Goal: Transaction & Acquisition: Purchase product/service

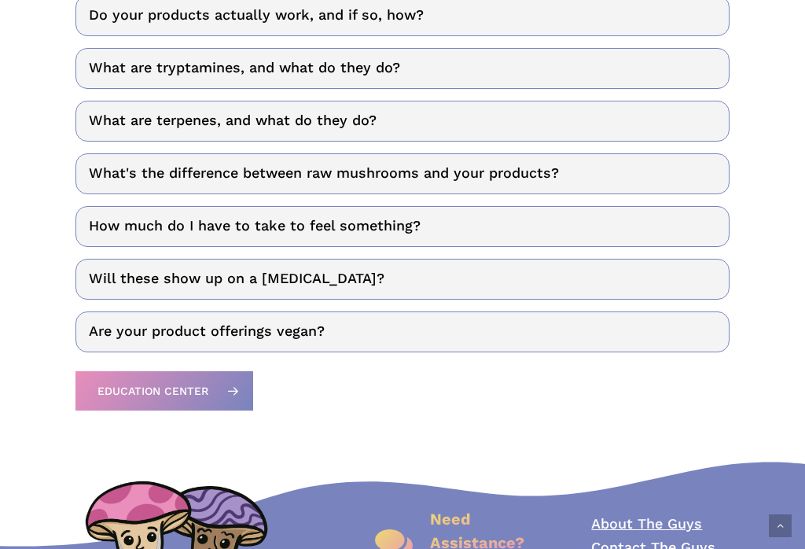
scroll to position [1977, 0]
click at [112, 277] on link "Will these show up on a drug test?" at bounding box center [402, 279] width 655 height 41
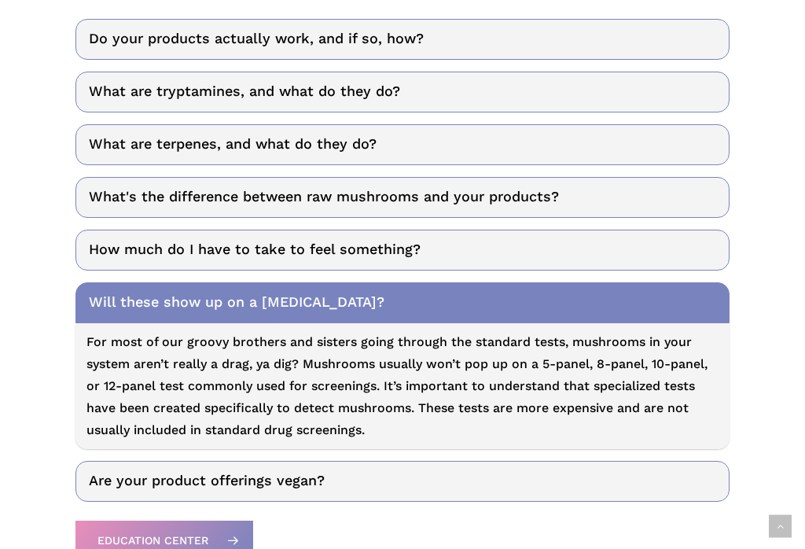
scroll to position [1945, 0]
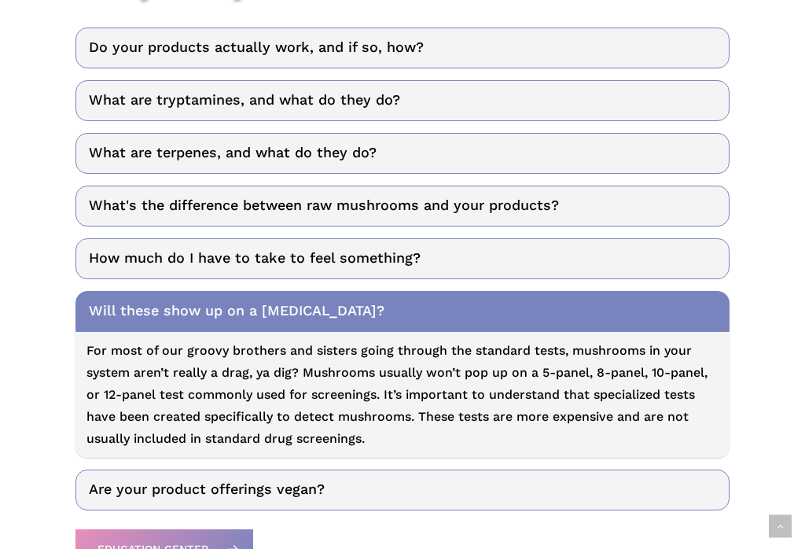
click at [131, 256] on link "How much do I have to take to feel something?" at bounding box center [402, 258] width 655 height 41
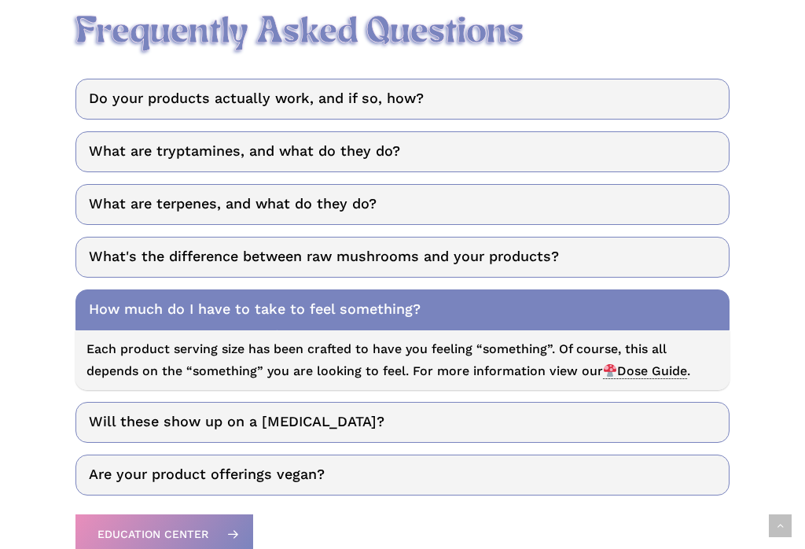
scroll to position [1891, 0]
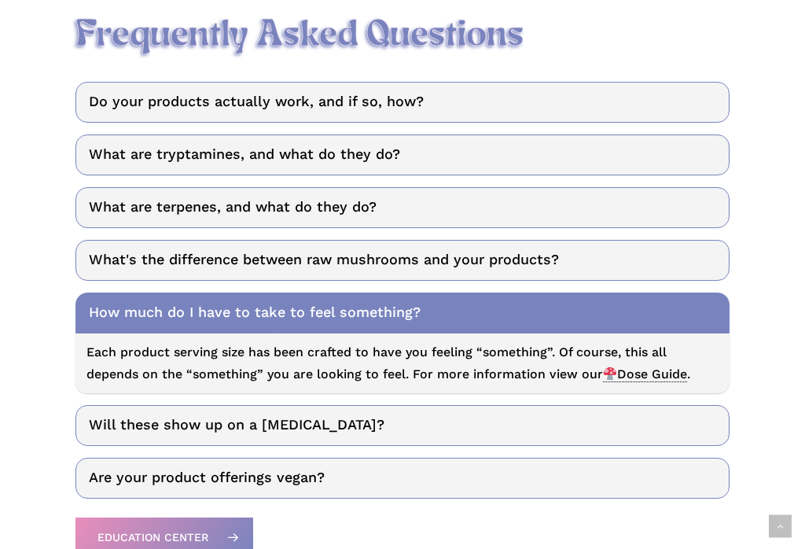
click at [135, 248] on link "What's the difference between raw mushrooms and your products?" at bounding box center [402, 260] width 655 height 41
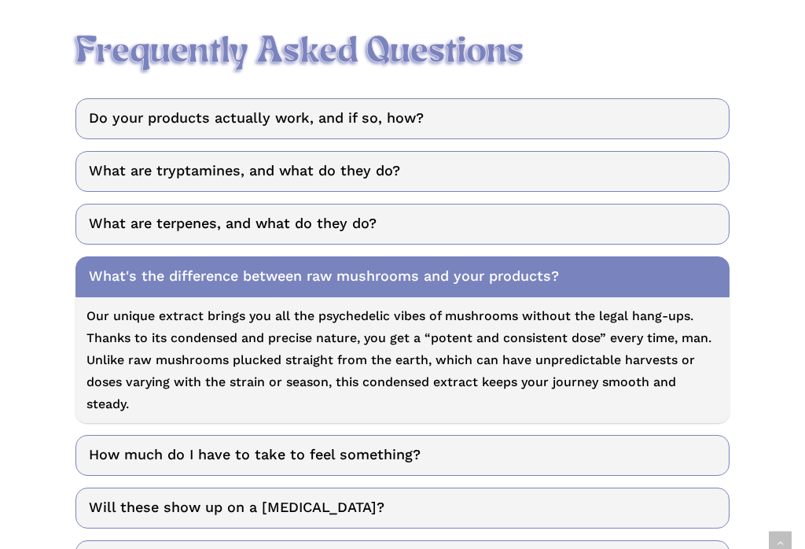
scroll to position [1874, 0]
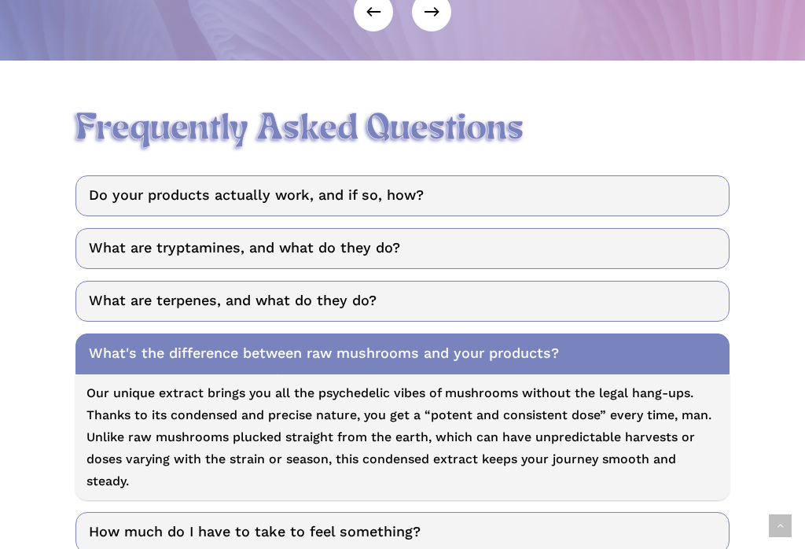
click at [122, 293] on link "What are terpenes, and what do they do?" at bounding box center [402, 301] width 655 height 41
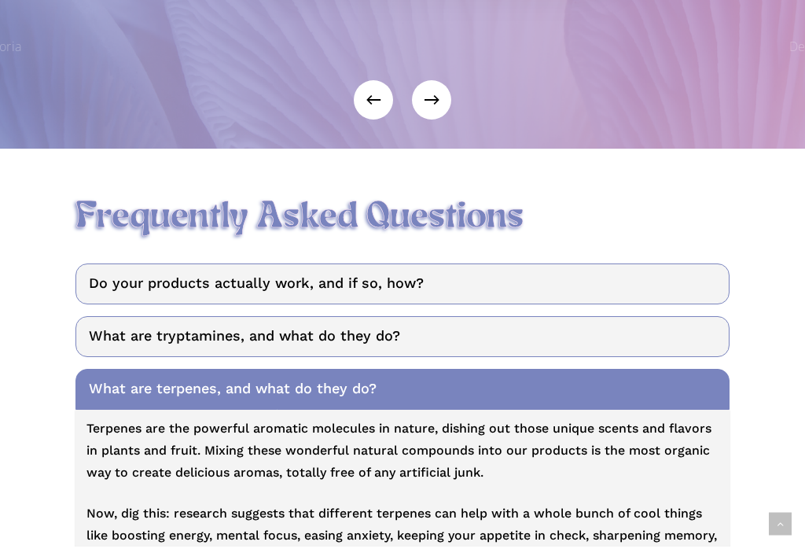
scroll to position [1724, 0]
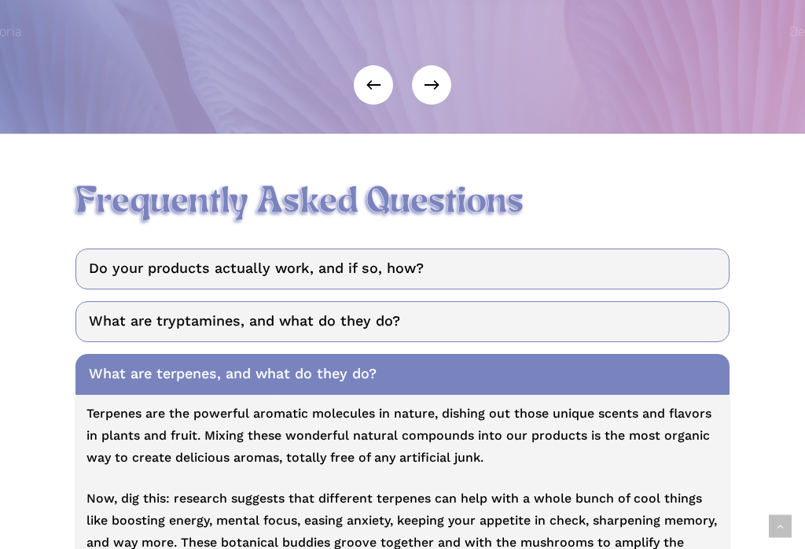
click at [127, 318] on link "What are tryptamines, and what do they do?" at bounding box center [402, 321] width 655 height 41
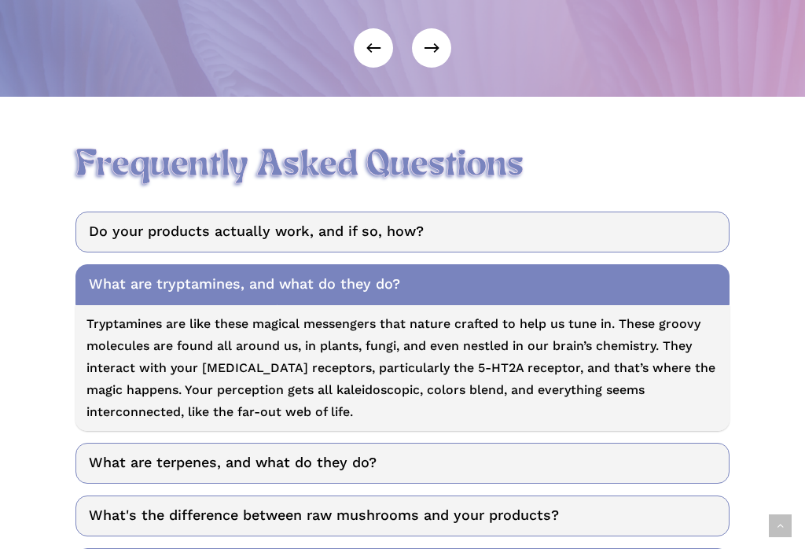
scroll to position [1761, 0]
click at [117, 230] on link "Do your products actually work, and if so, how?" at bounding box center [402, 231] width 655 height 41
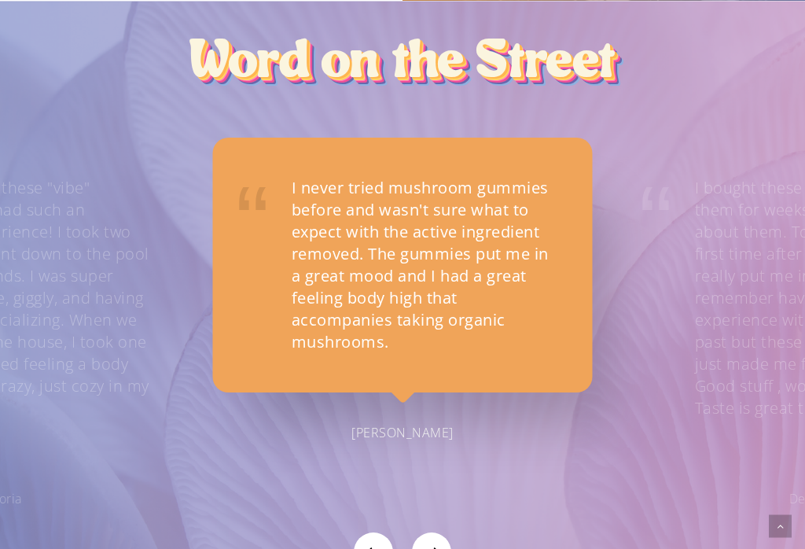
scroll to position [1256, 0]
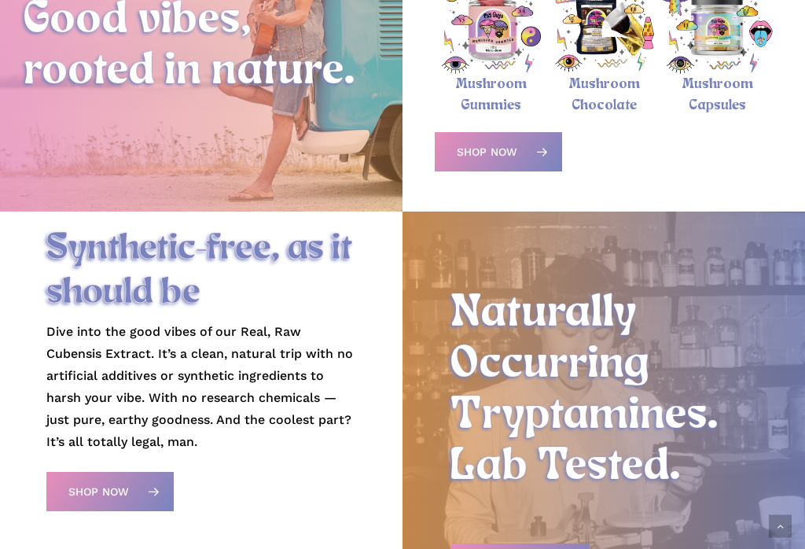
scroll to position [611, 0]
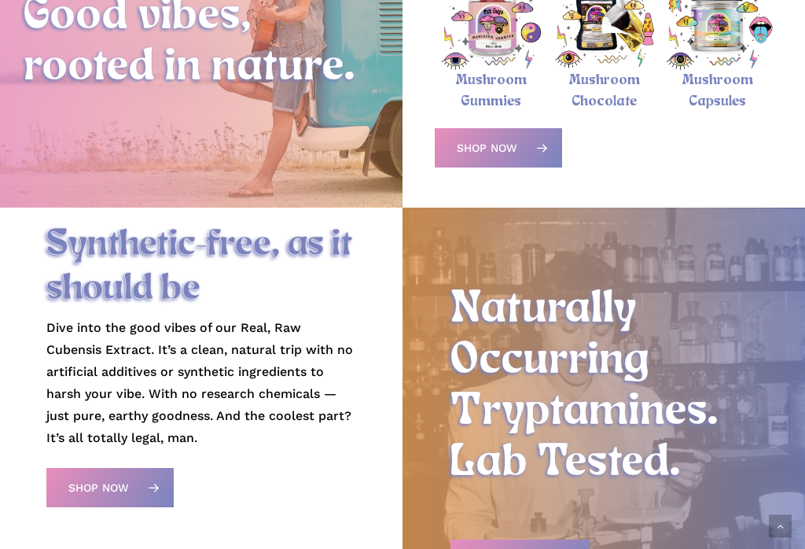
click at [502, 150] on span "Shop Now" at bounding box center [487, 148] width 61 height 16
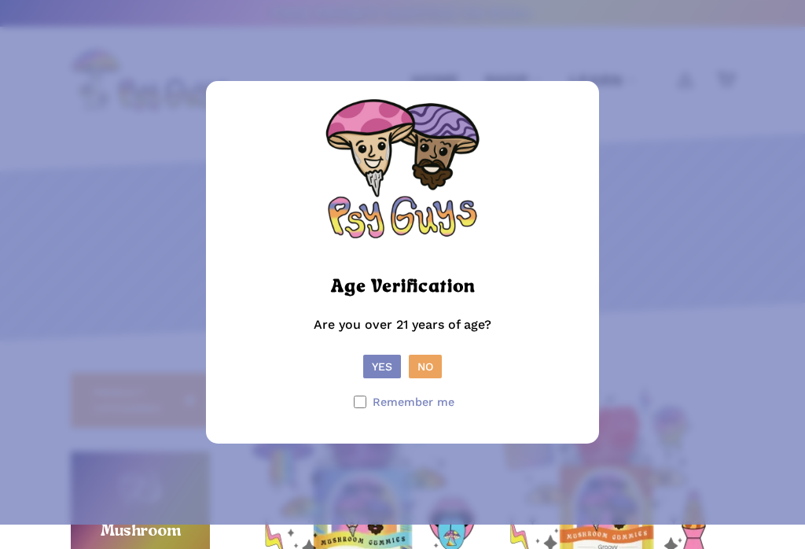
click at [378, 378] on button "Yes" at bounding box center [382, 367] width 38 height 24
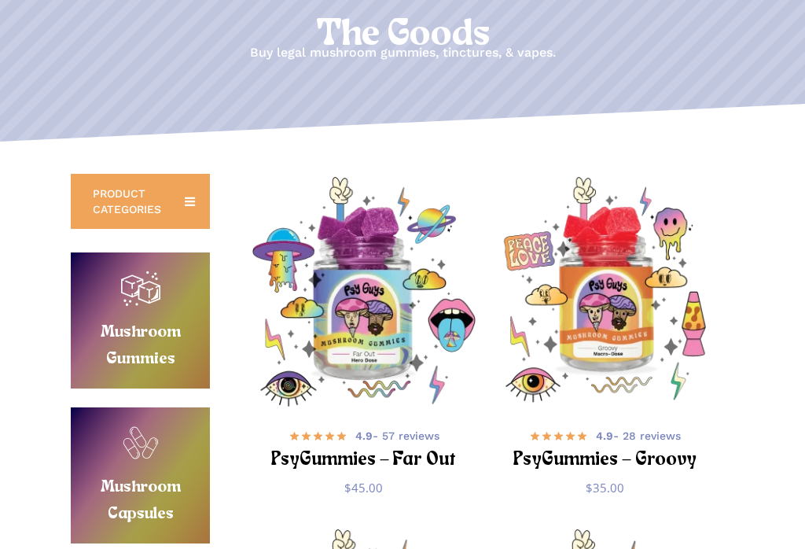
scroll to position [199, 0]
click at [196, 204] on icon at bounding box center [189, 201] width 25 height 25
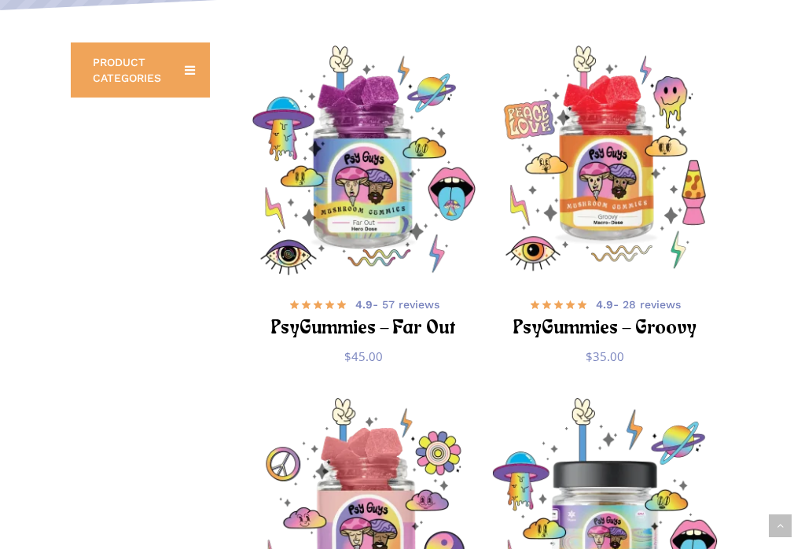
click at [160, 75] on span "PRODUCT CATEGORIES" at bounding box center [129, 70] width 72 height 31
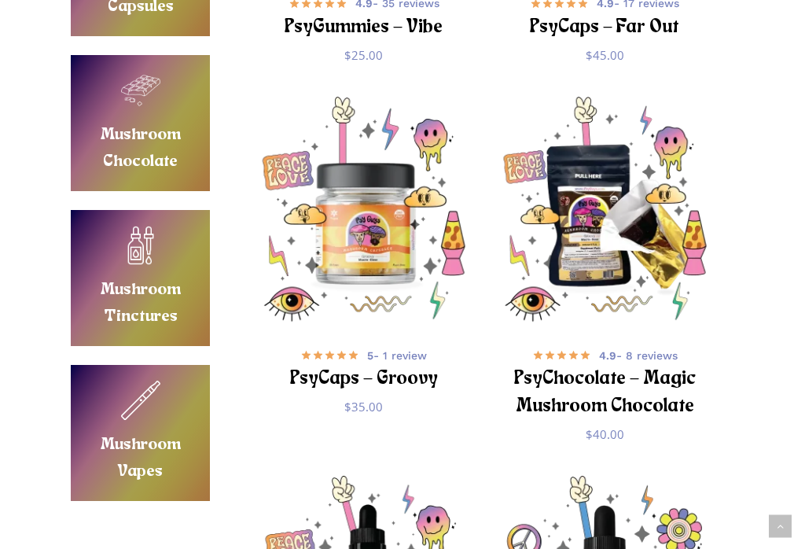
scroll to position [992, 0]
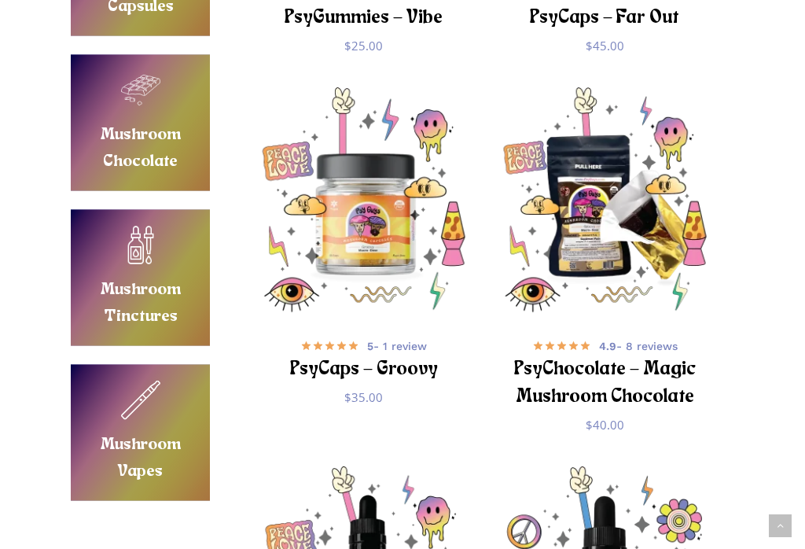
click at [133, 267] on link "Buy Mushroom Tinctures" at bounding box center [140, 278] width 139 height 136
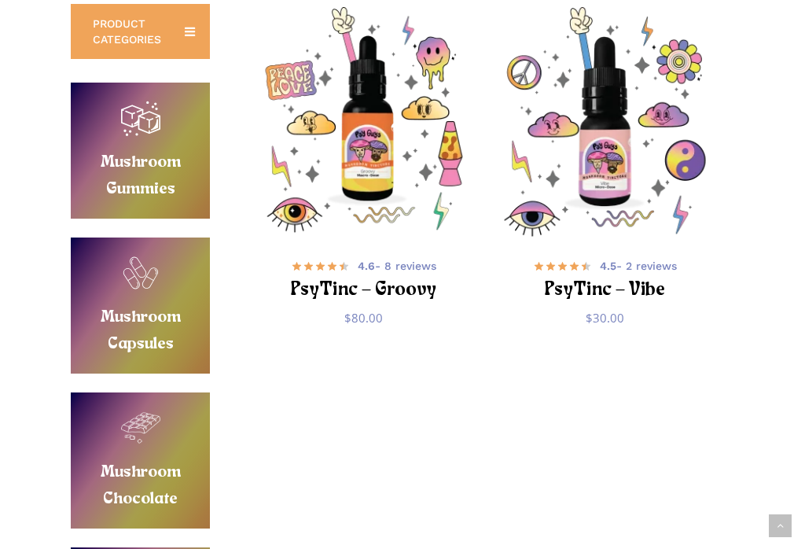
scroll to position [369, 0]
click at [374, 175] on img "PsyTinc - Groovy" at bounding box center [364, 122] width 230 height 230
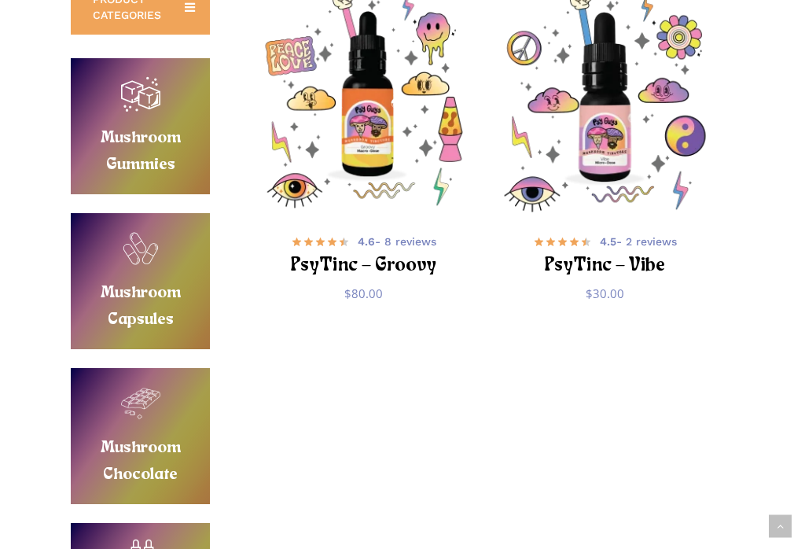
click at [622, 247] on span "4.5 - 2 reviews" at bounding box center [638, 241] width 77 height 16
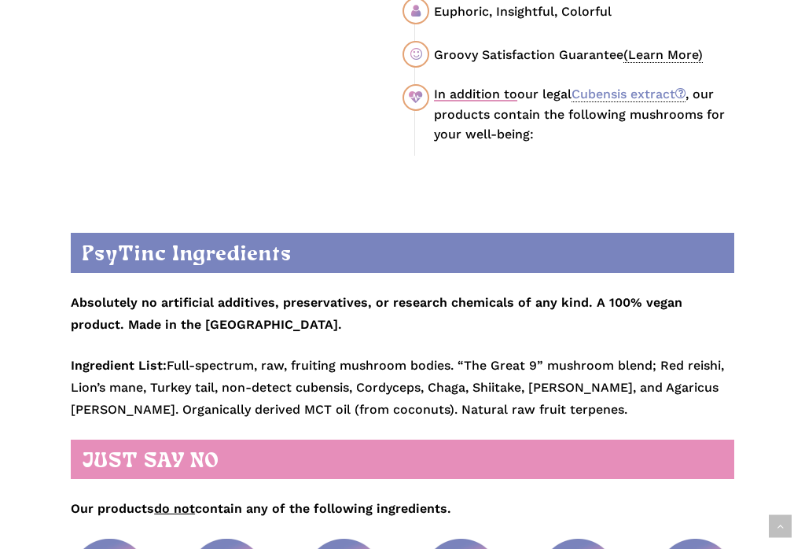
scroll to position [1200, 0]
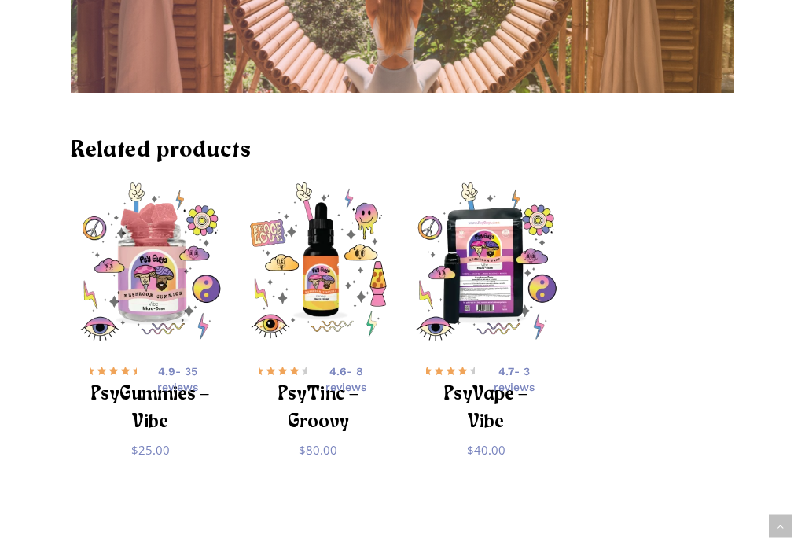
scroll to position [4182, 0]
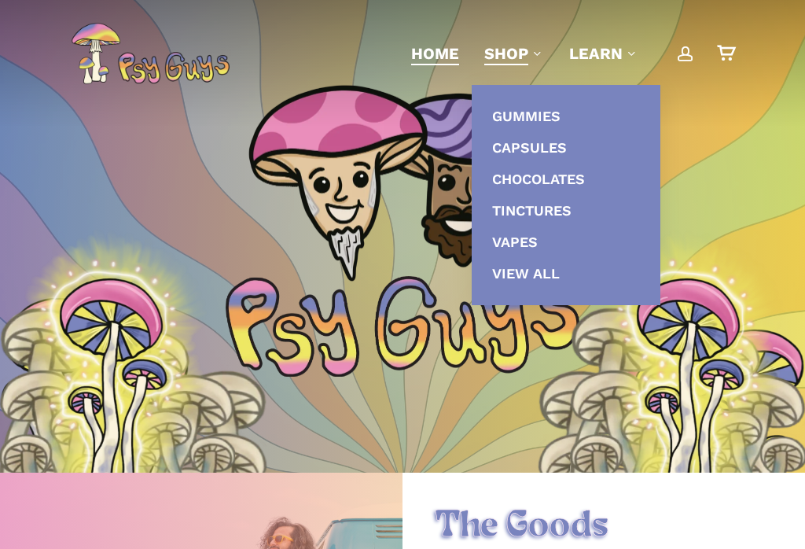
click at [523, 46] on span "Shop" at bounding box center [506, 53] width 44 height 19
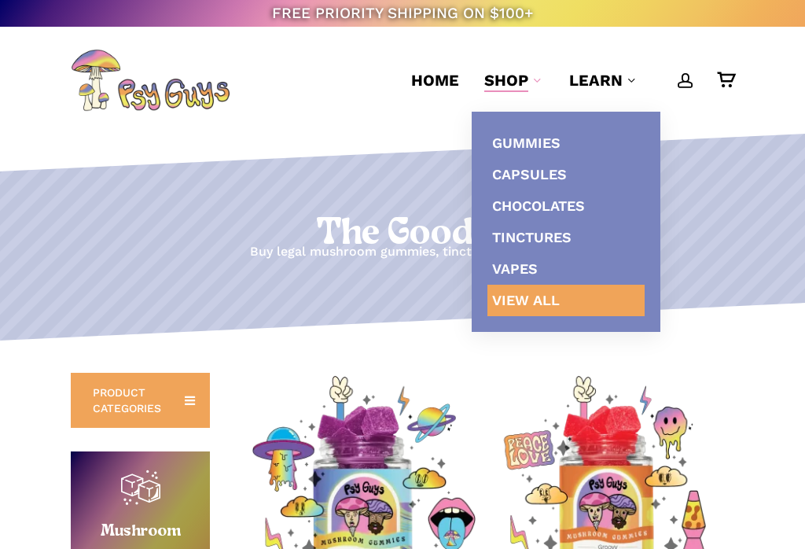
click at [549, 299] on span "View All" at bounding box center [526, 300] width 68 height 17
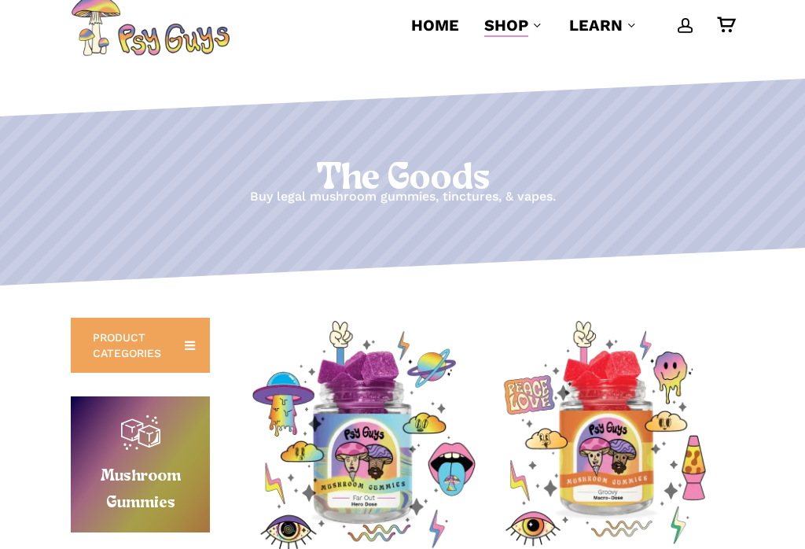
scroll to position [42, 0]
